Goal: Task Accomplishment & Management: Manage account settings

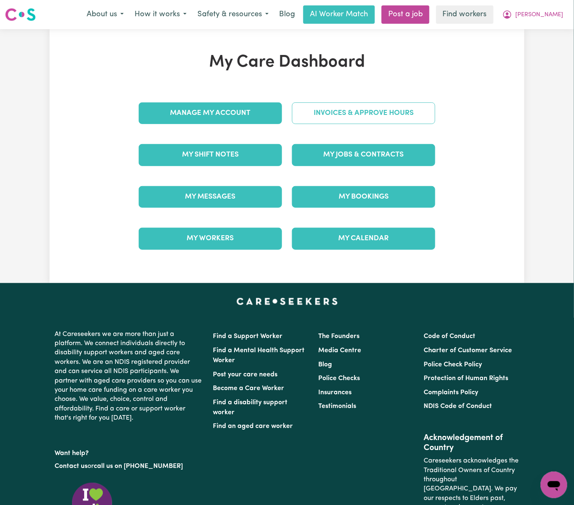
click at [373, 120] on link "Invoices & Approve Hours" at bounding box center [363, 113] width 143 height 22
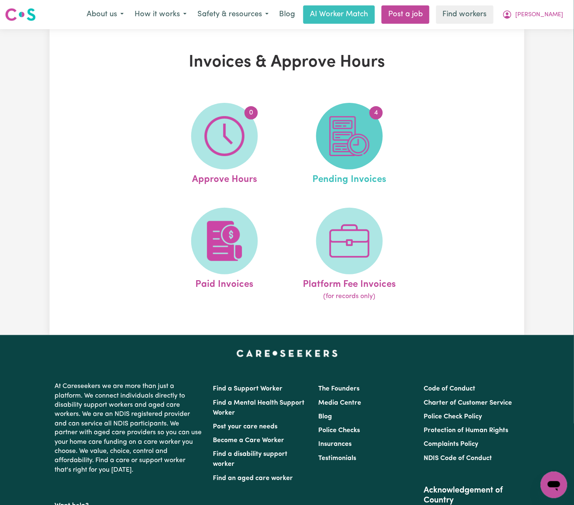
click at [361, 141] on img at bounding box center [349, 136] width 40 height 40
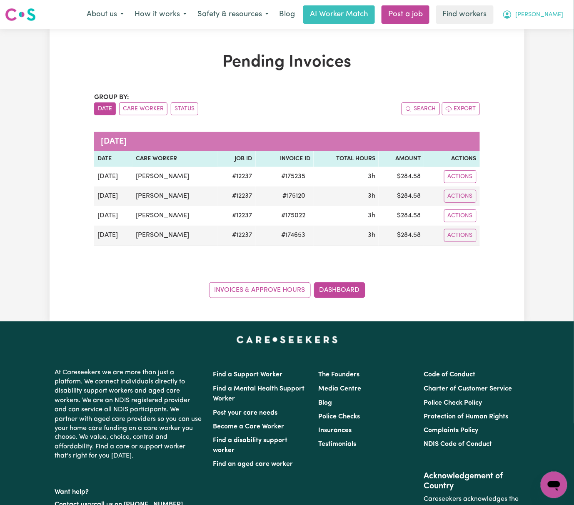
click at [544, 12] on span "[PERSON_NAME]" at bounding box center [539, 14] width 48 height 9
click at [546, 32] on link "My Dashboard" at bounding box center [535, 33] width 66 height 16
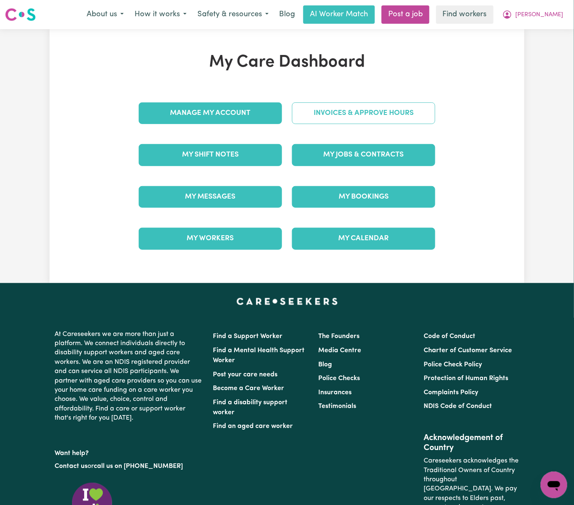
click at [391, 114] on link "Invoices & Approve Hours" at bounding box center [363, 113] width 143 height 22
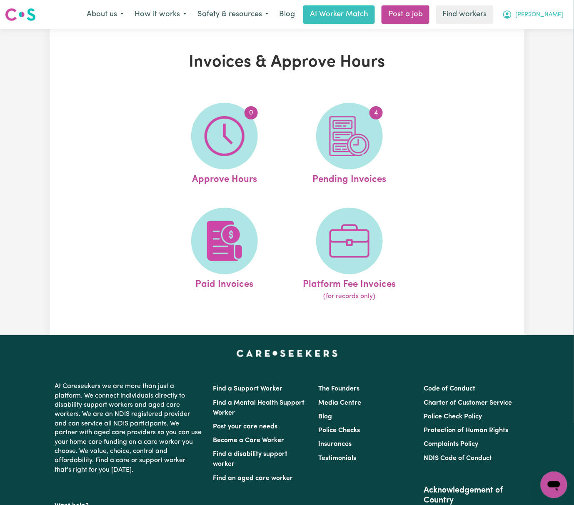
click at [553, 19] on span "[PERSON_NAME]" at bounding box center [539, 14] width 48 height 9
drag, startPoint x: 554, startPoint y: 22, endPoint x: 554, endPoint y: 30, distance: 7.5
click at [554, 30] on link "My Dashboard" at bounding box center [535, 33] width 66 height 16
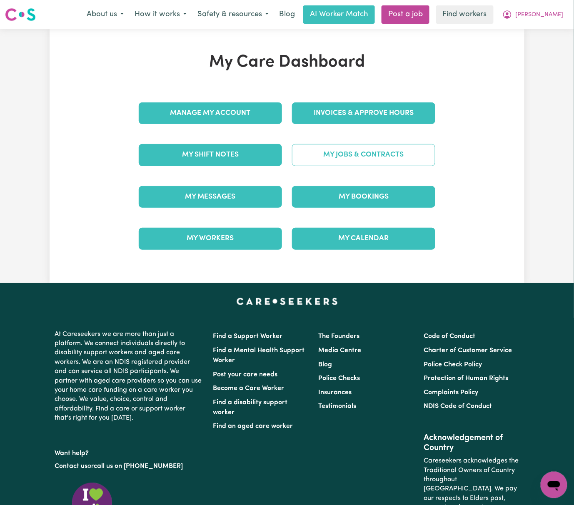
click at [383, 157] on link "My Jobs & Contracts" at bounding box center [363, 155] width 143 height 22
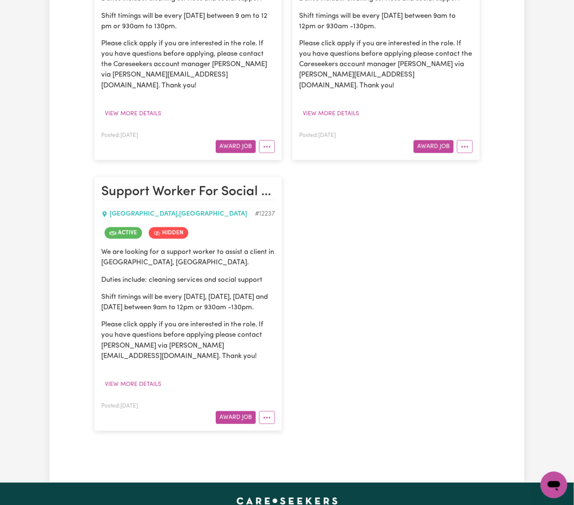
scroll to position [333, 0]
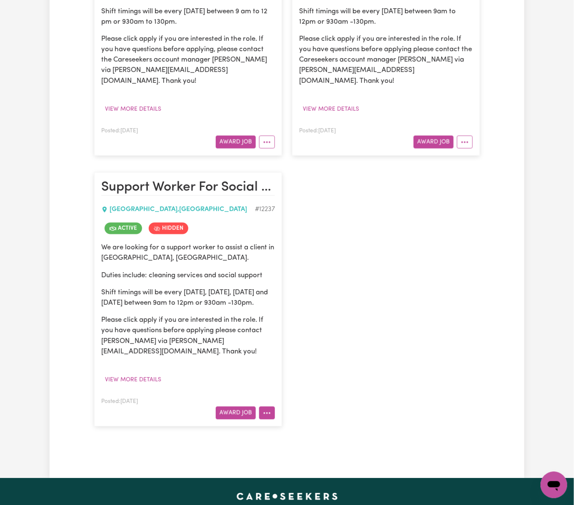
click at [265, 409] on icon "More options" at bounding box center [267, 413] width 8 height 8
click at [311, 302] on link "View/Edit Contract" at bounding box center [299, 310] width 81 height 17
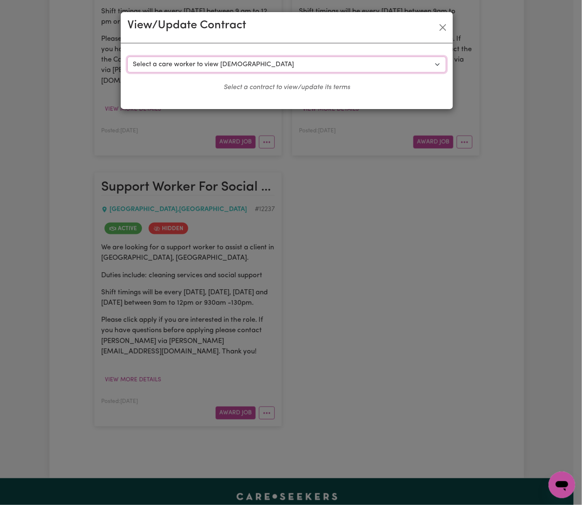
click at [364, 65] on select "Select a care worker to view [DEMOGRAPHIC_DATA] #9054 - [PERSON_NAME] (contract…" at bounding box center [286, 65] width 319 height 16
select select "8692"
click at [127, 57] on select "Select a care worker to view [DEMOGRAPHIC_DATA] #9054 - [PERSON_NAME] (contract…" at bounding box center [286, 65] width 319 height 16
select select "WEEKDAY_DAYTIME"
select select "COMMUNITY_ACCESS"
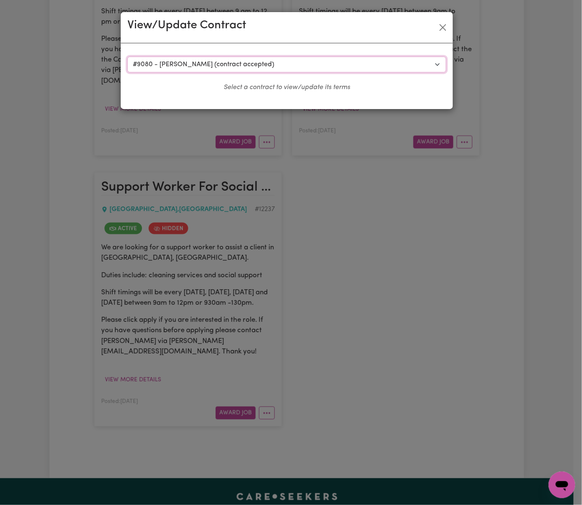
select select "ONE"
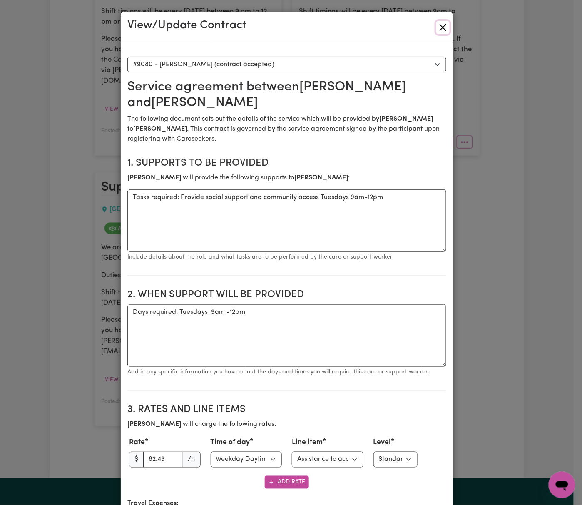
click at [436, 27] on button "Close" at bounding box center [442, 27] width 13 height 13
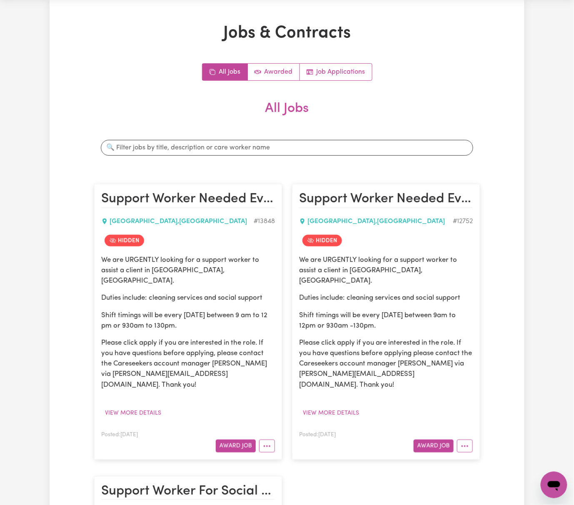
scroll to position [0, 0]
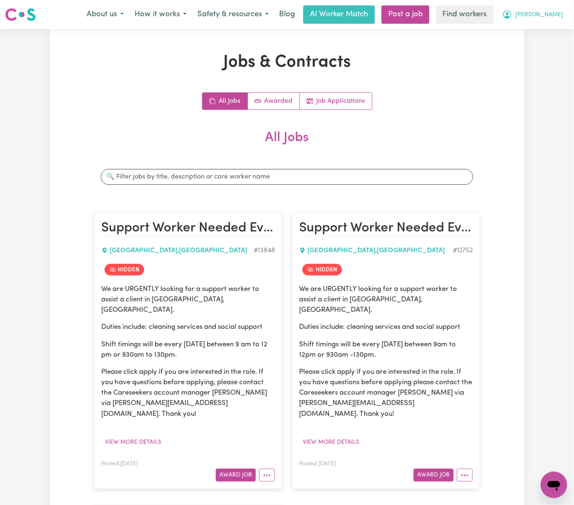
click at [552, 12] on span "[PERSON_NAME]" at bounding box center [539, 14] width 48 height 9
click at [552, 43] on link "Logout" at bounding box center [535, 48] width 66 height 16
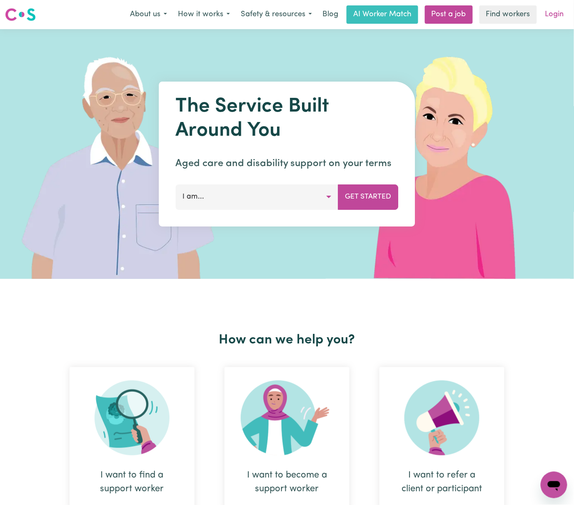
click at [555, 10] on link "Login" at bounding box center [554, 14] width 29 height 18
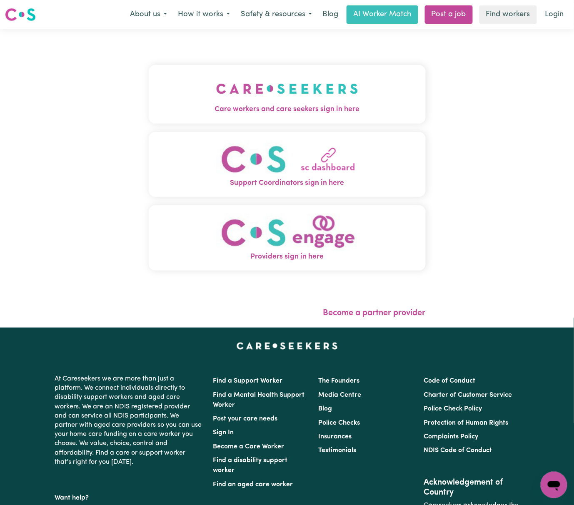
click at [253, 117] on button "Care workers and care seekers sign in here" at bounding box center [287, 94] width 277 height 58
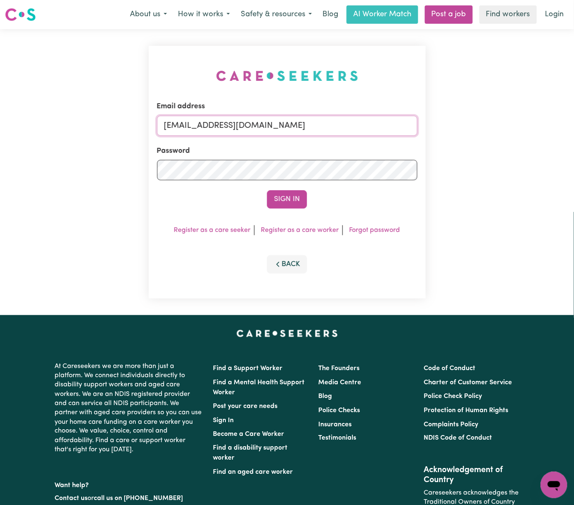
click at [257, 124] on input "[EMAIL_ADDRESS][DOMAIN_NAME]" at bounding box center [287, 126] width 260 height 20
drag, startPoint x: 204, startPoint y: 120, endPoint x: 432, endPoint y: 111, distance: 227.9
click at [432, 111] on div "Email address [EMAIL_ADDRESS][DOMAIN_NAME] Password Sign In Register as a care …" at bounding box center [287, 172] width 574 height 286
type input "superuser~[EMAIL_ADDRESS][DOMAIN_NAME]"
click at [267, 190] on button "Sign In" at bounding box center [287, 199] width 40 height 18
